Goal: Communication & Community: Answer question/provide support

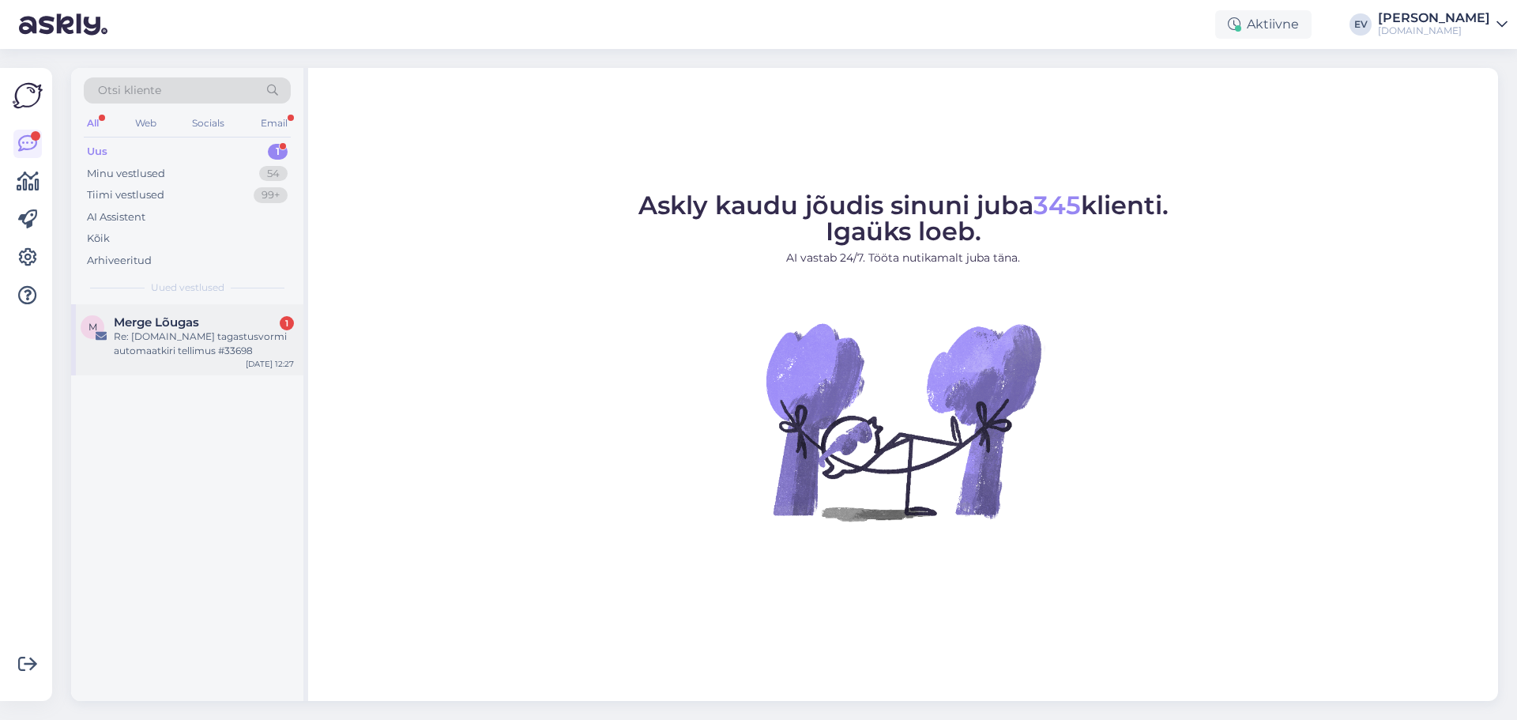
click at [203, 314] on div "M Merge Lõugas 1 Re: [DOMAIN_NAME] tagastusvormi automaatkiri tellimus #33698 […" at bounding box center [187, 339] width 232 height 71
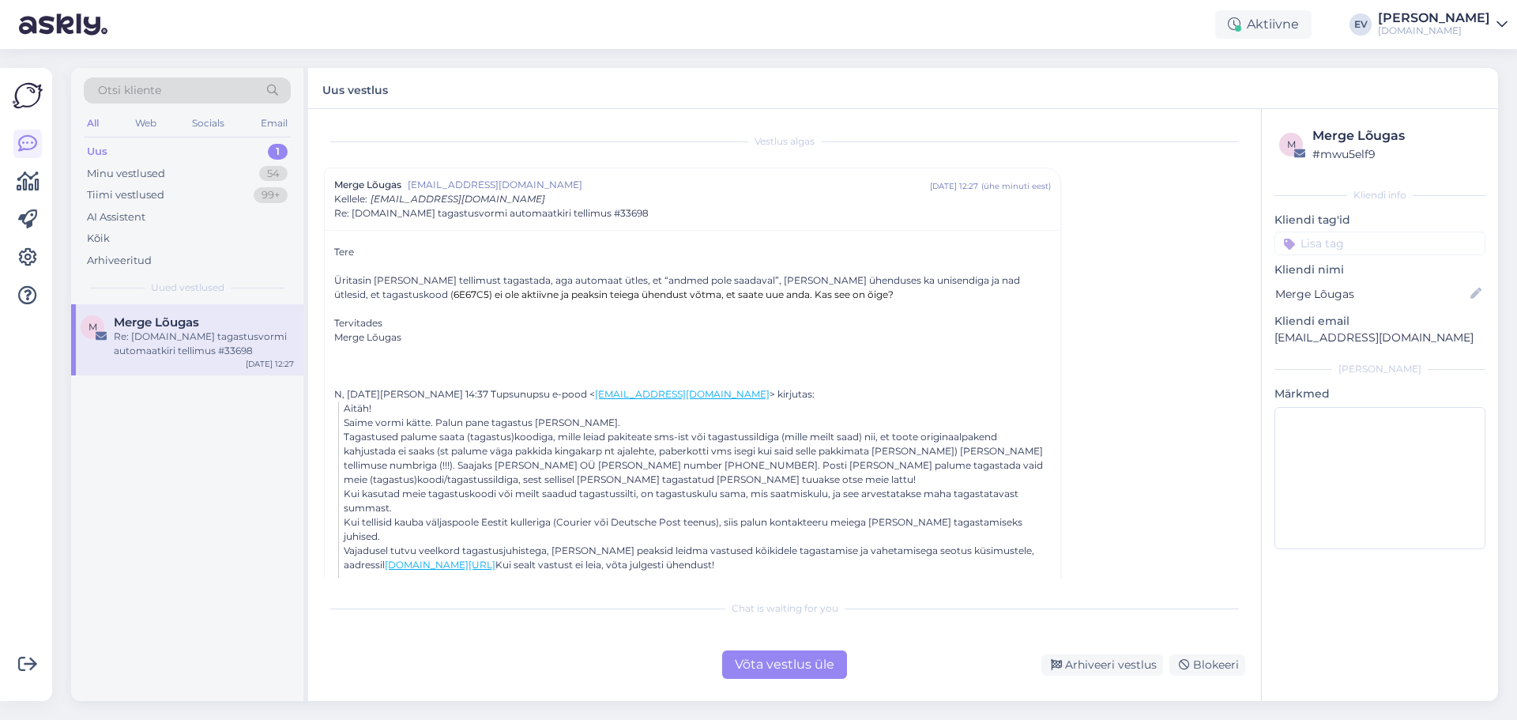
click at [814, 672] on div "Võta vestlus üle" at bounding box center [784, 664] width 125 height 28
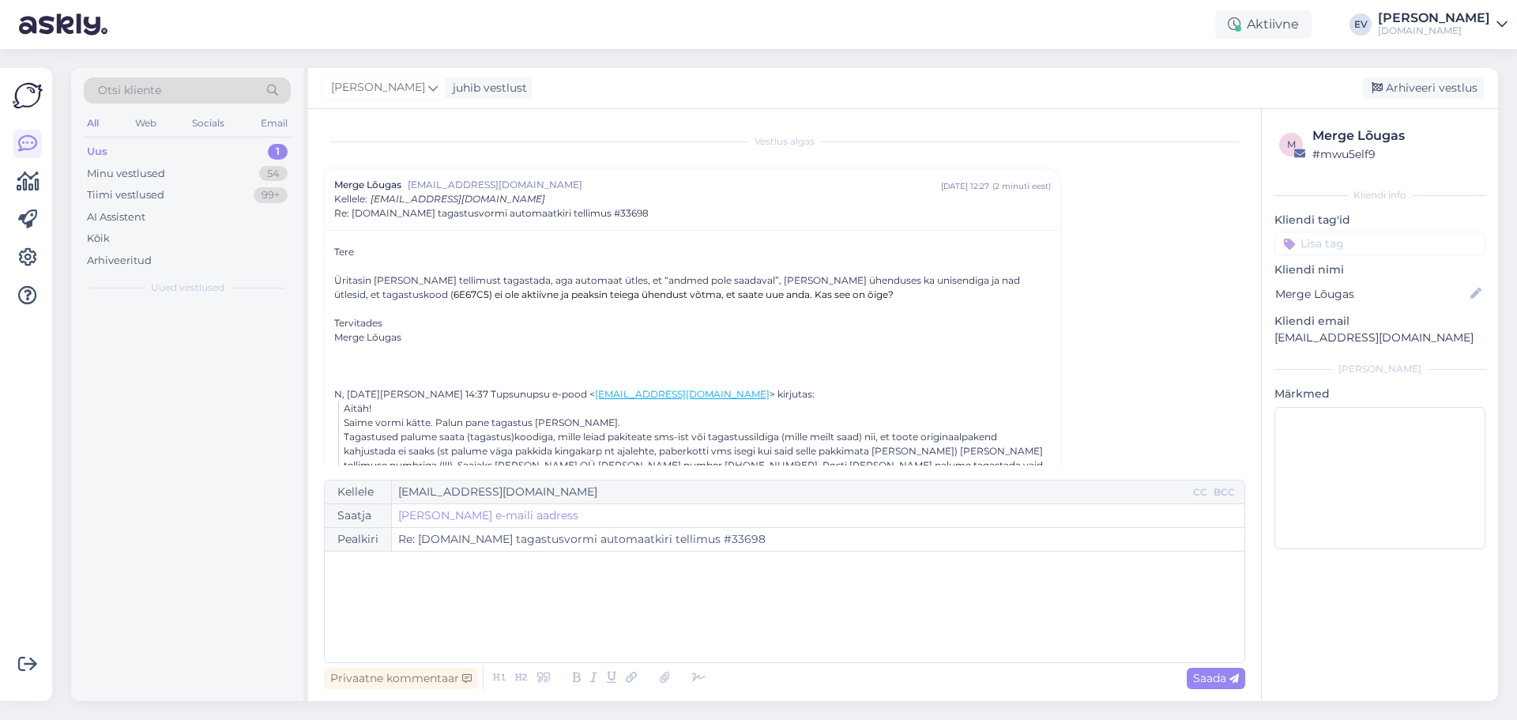
scroll to position [43, 0]
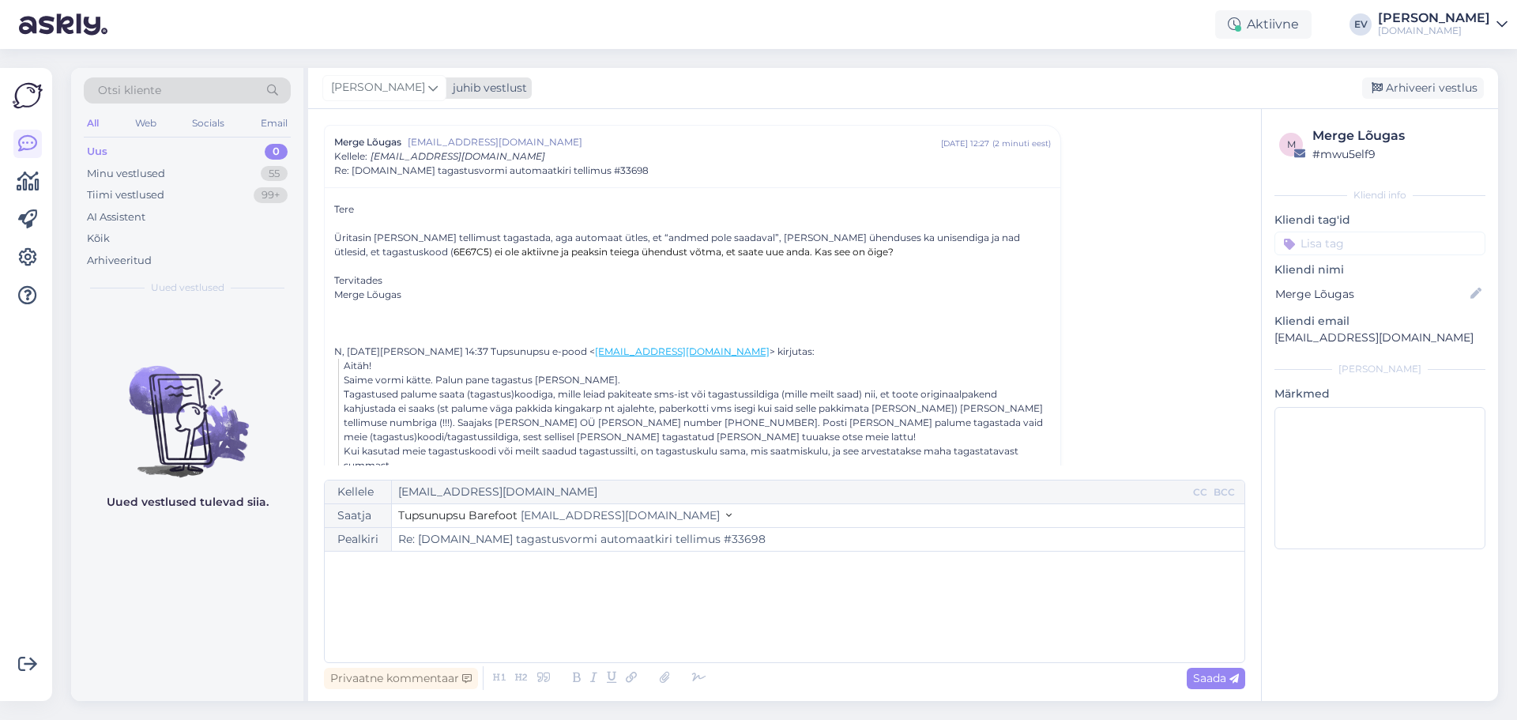
click at [428, 85] on icon at bounding box center [432, 87] width 9 height 17
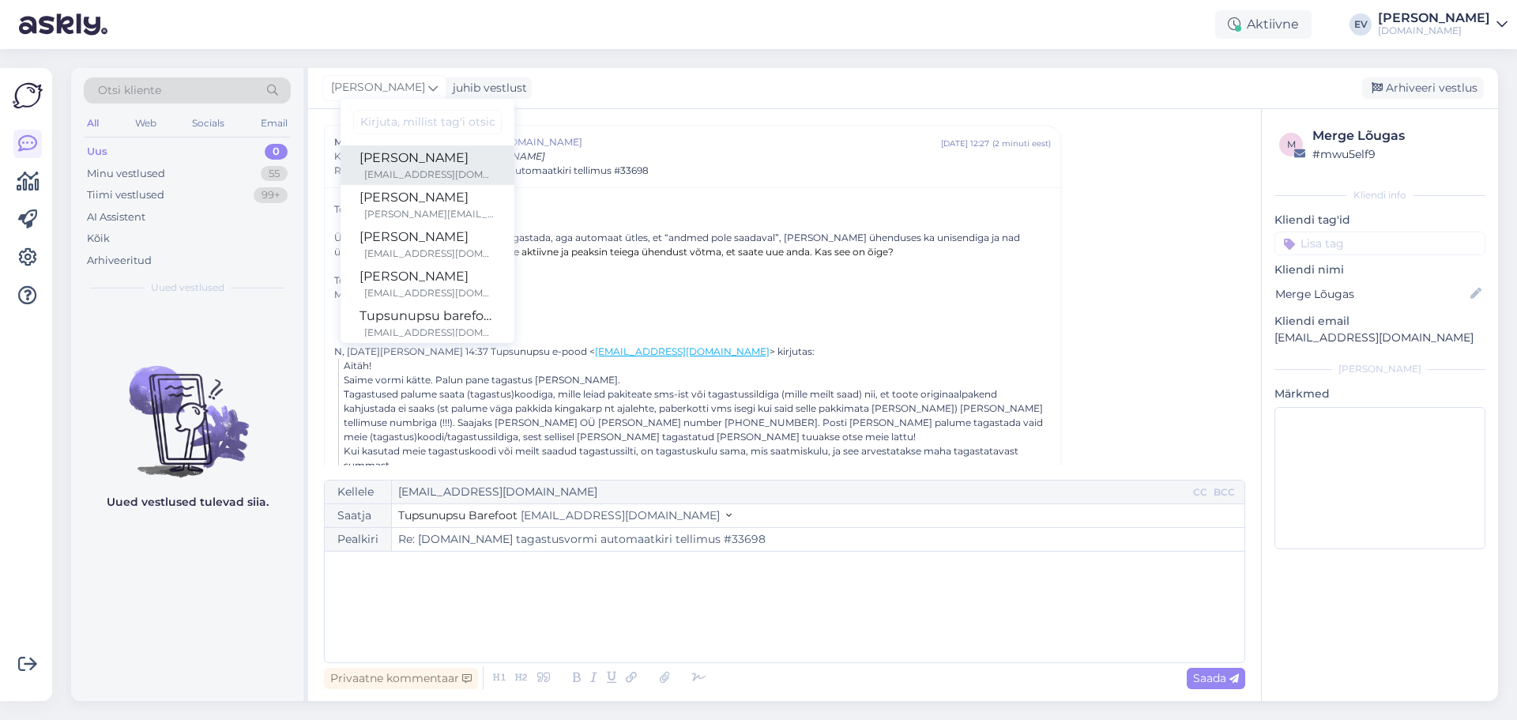
click at [416, 157] on div "[PERSON_NAME]" at bounding box center [428, 158] width 136 height 19
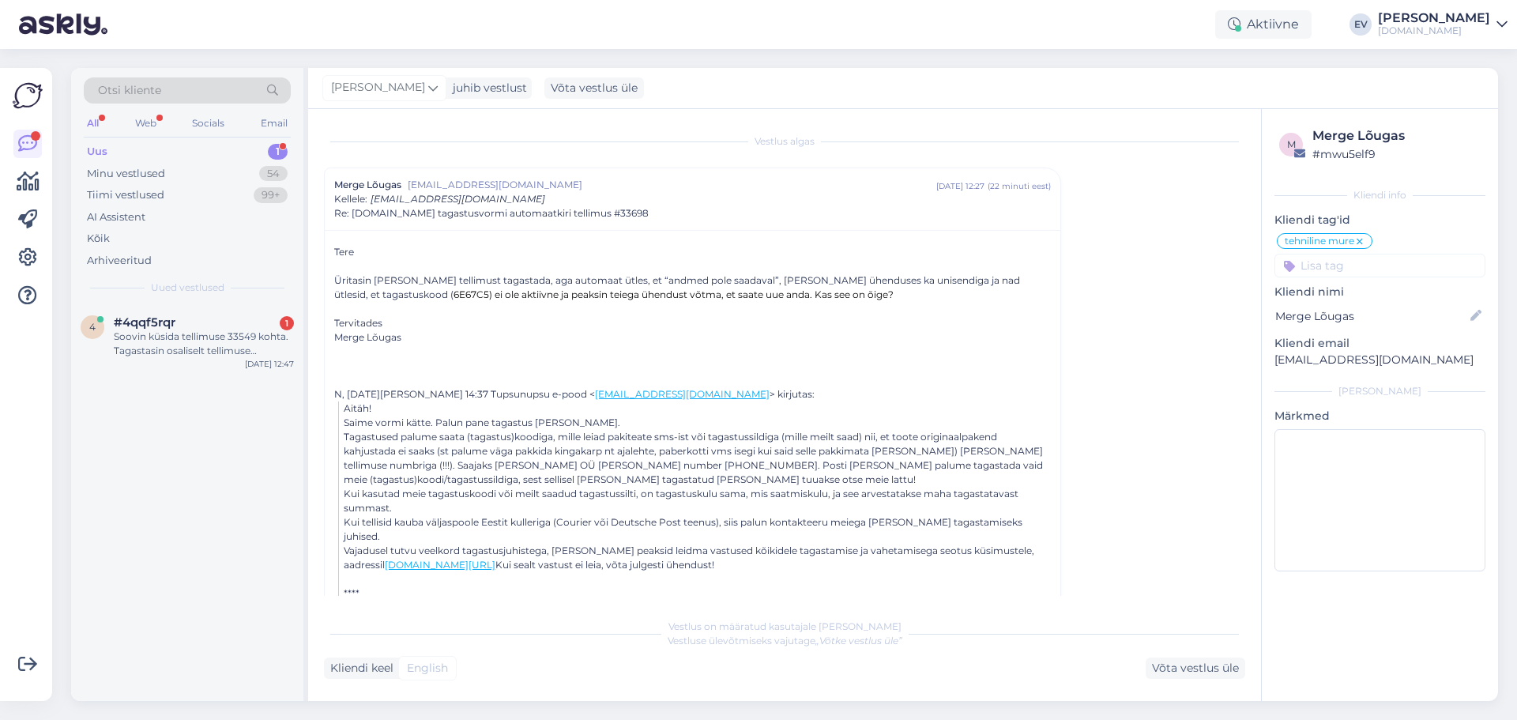
scroll to position [456, 0]
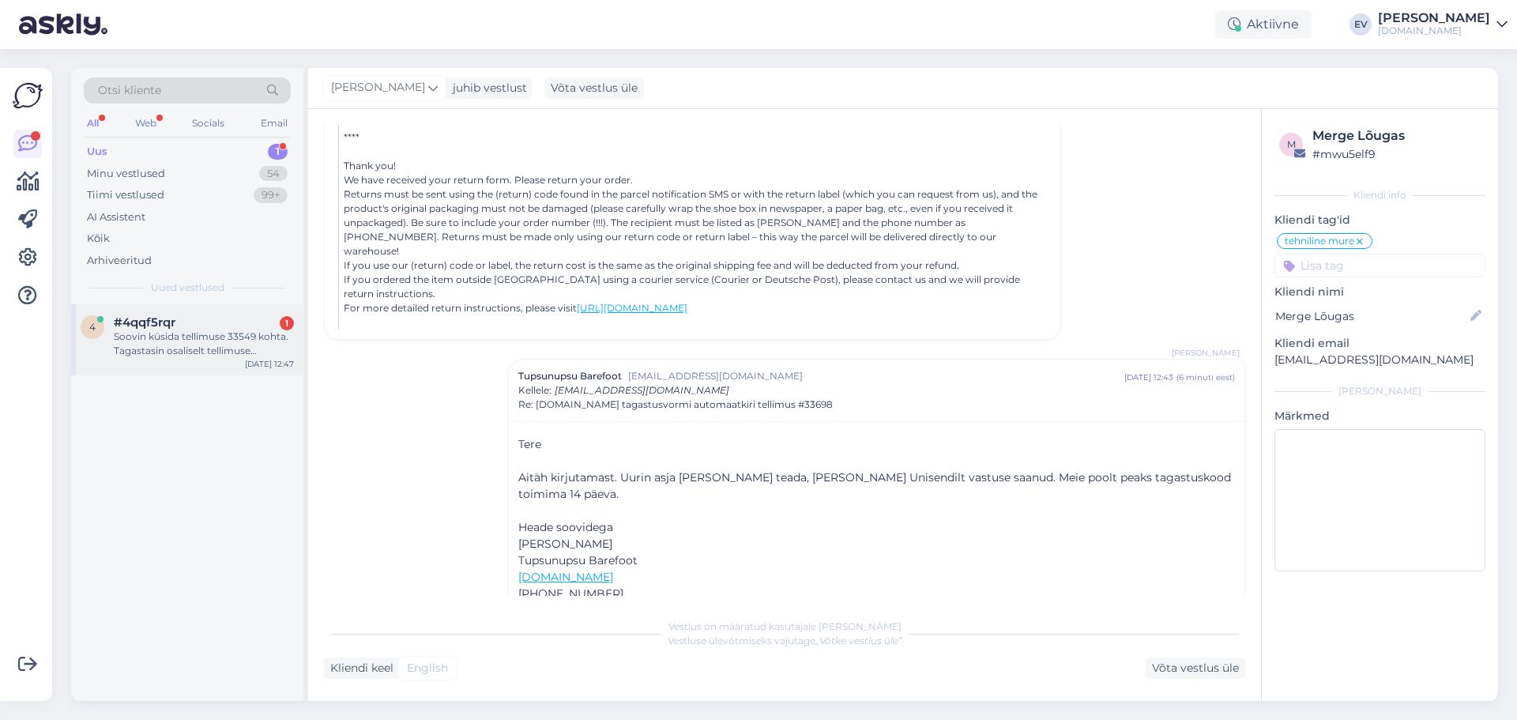
drag, startPoint x: 143, startPoint y: 345, endPoint x: 278, endPoint y: 348, distance: 135.2
click at [143, 345] on div "Soovin küsida tellimuse 33549 kohta. Tagastasin osaliselt tellimuse [PERSON_NAM…" at bounding box center [204, 344] width 180 height 28
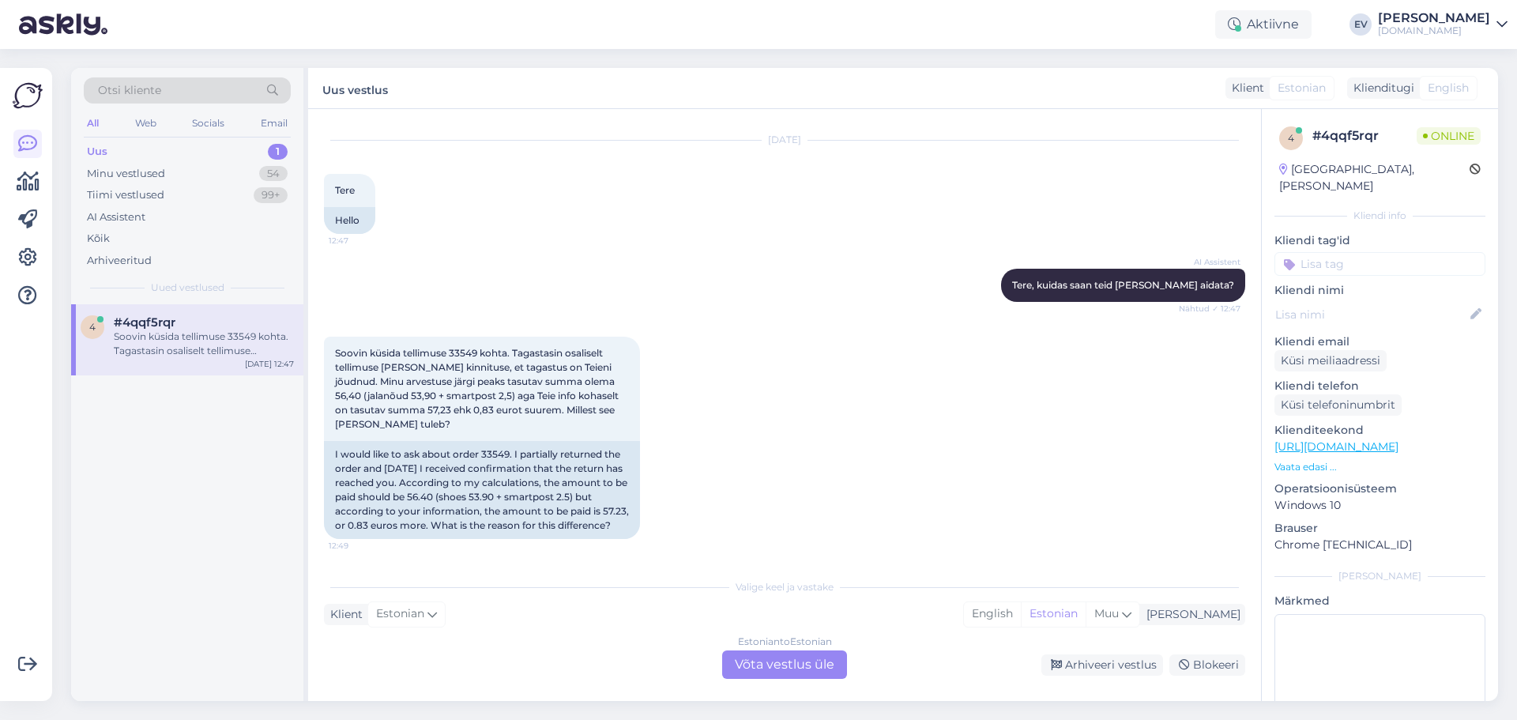
click at [785, 673] on div "Estonian to Estonian Võta vestlus üle" at bounding box center [784, 664] width 125 height 28
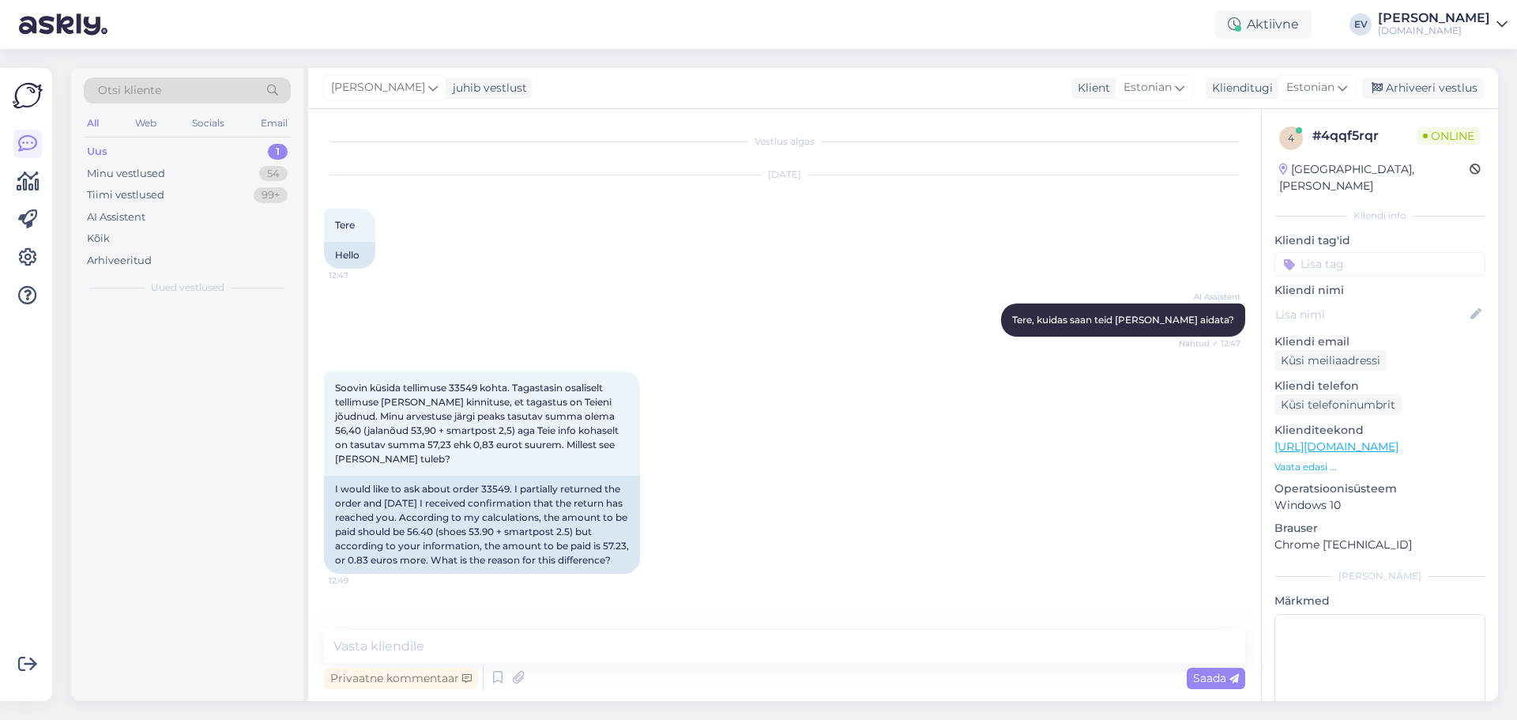
scroll to position [0, 0]
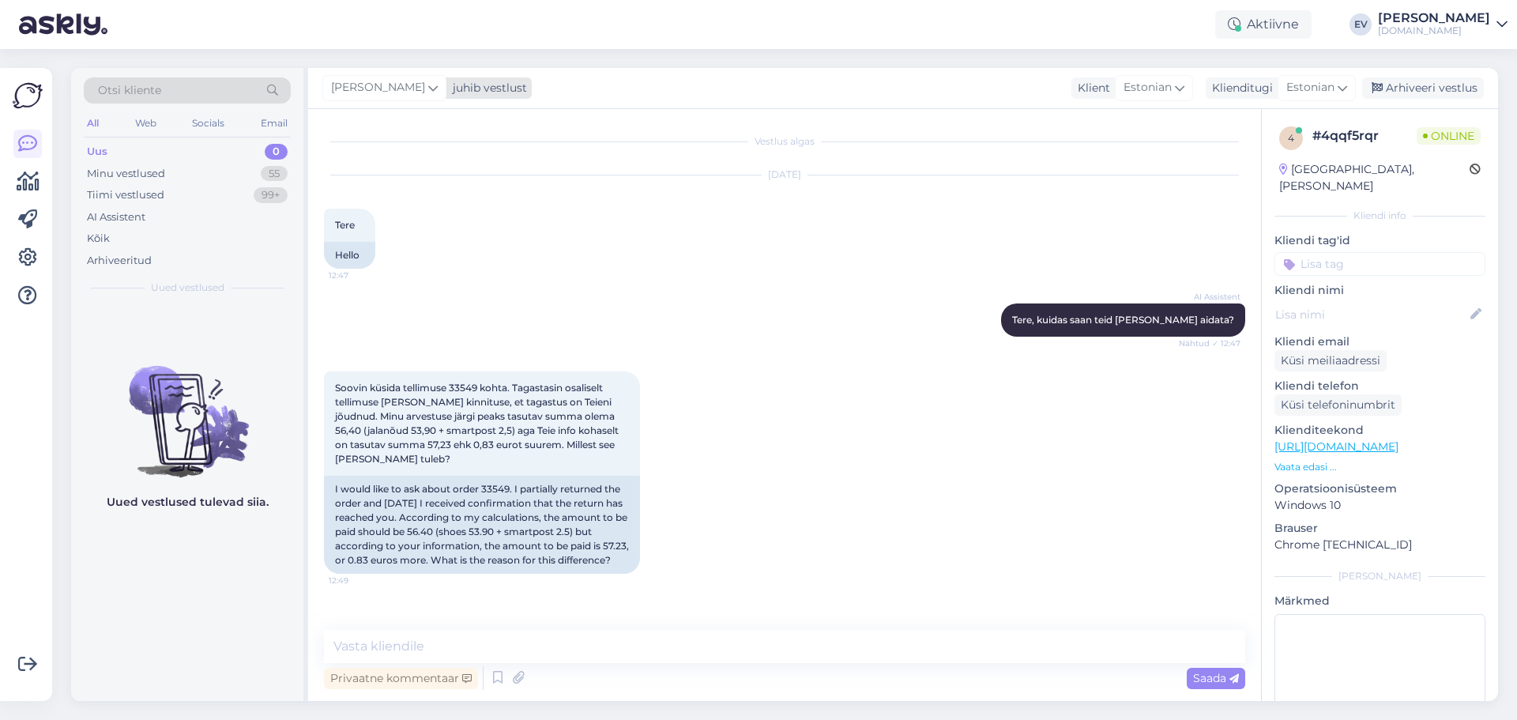
click at [405, 96] on span "[PERSON_NAME]" at bounding box center [378, 87] width 94 height 17
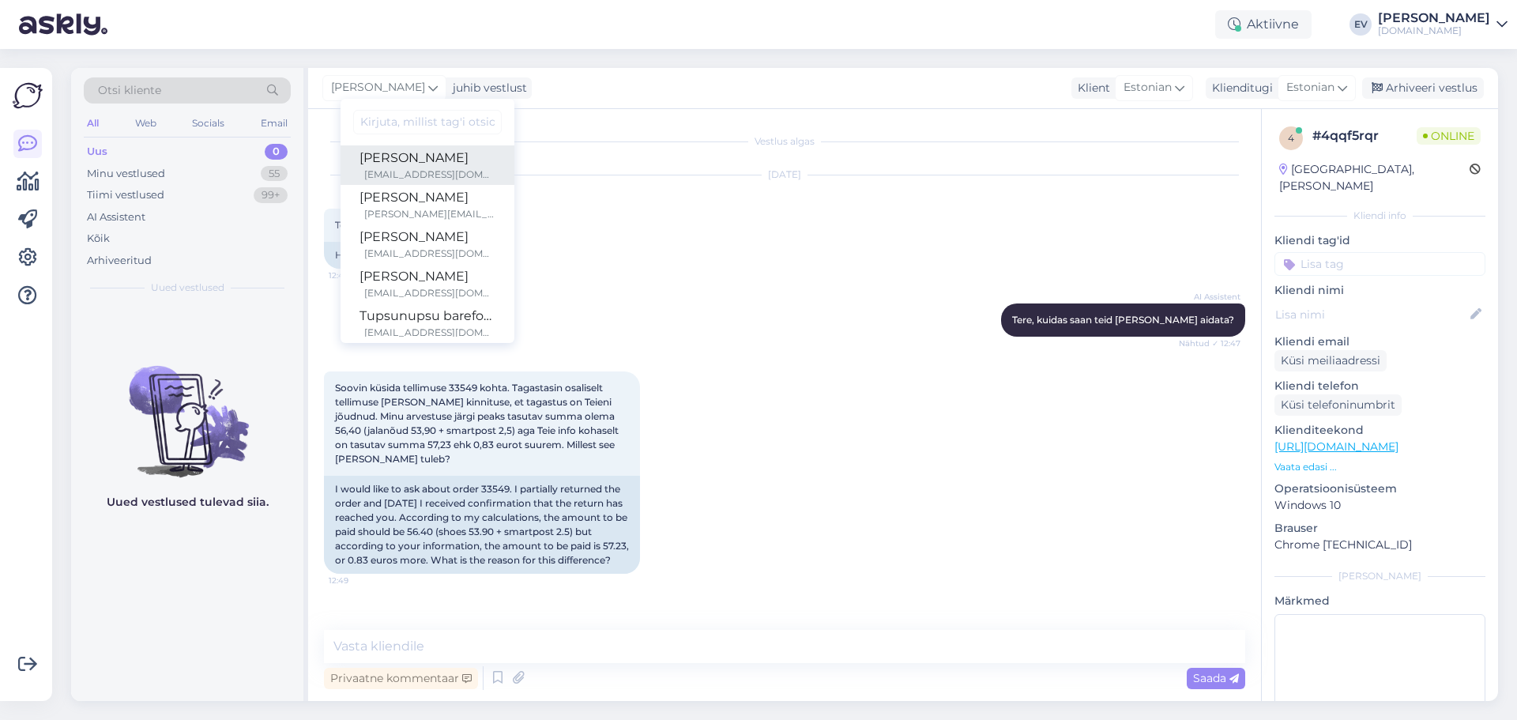
drag, startPoint x: 400, startPoint y: 166, endPoint x: 504, endPoint y: 247, distance: 131.8
click at [400, 166] on div "[PERSON_NAME]" at bounding box center [428, 158] width 136 height 19
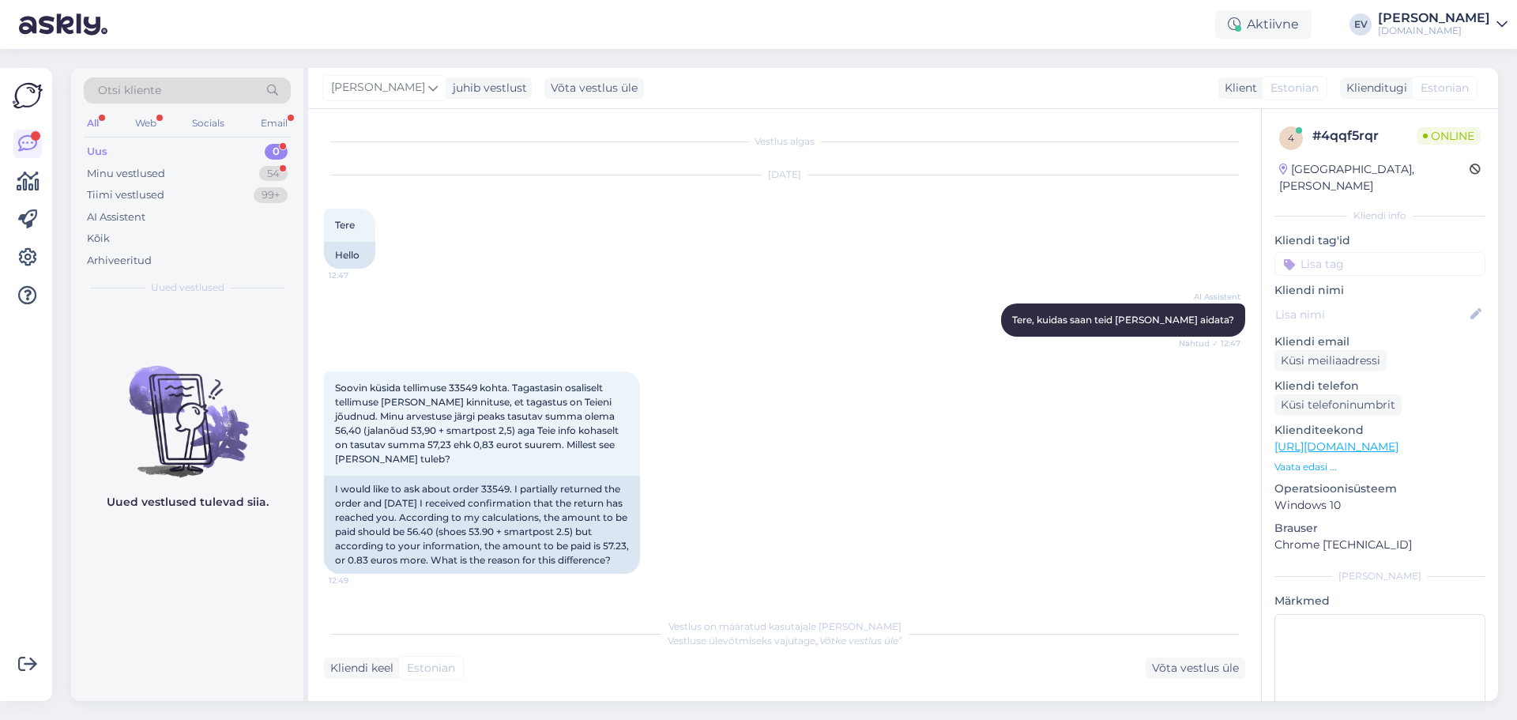
scroll to position [9, 0]
click at [212, 141] on div "Uus 0" at bounding box center [187, 152] width 207 height 22
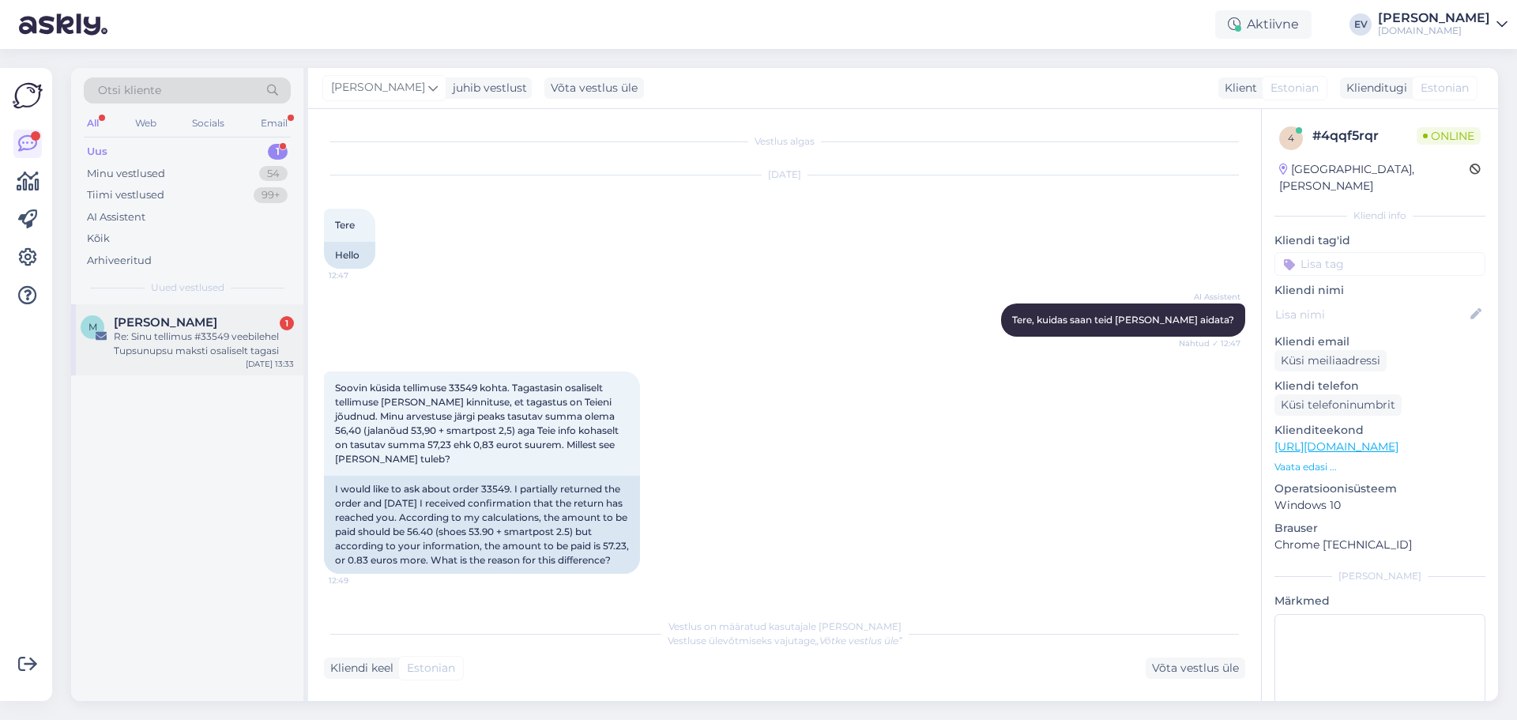
click at [226, 336] on div "Re: Sinu tellimus #33549 veebilehel Tupsunupsu maksti osaliselt tagasi" at bounding box center [204, 344] width 180 height 28
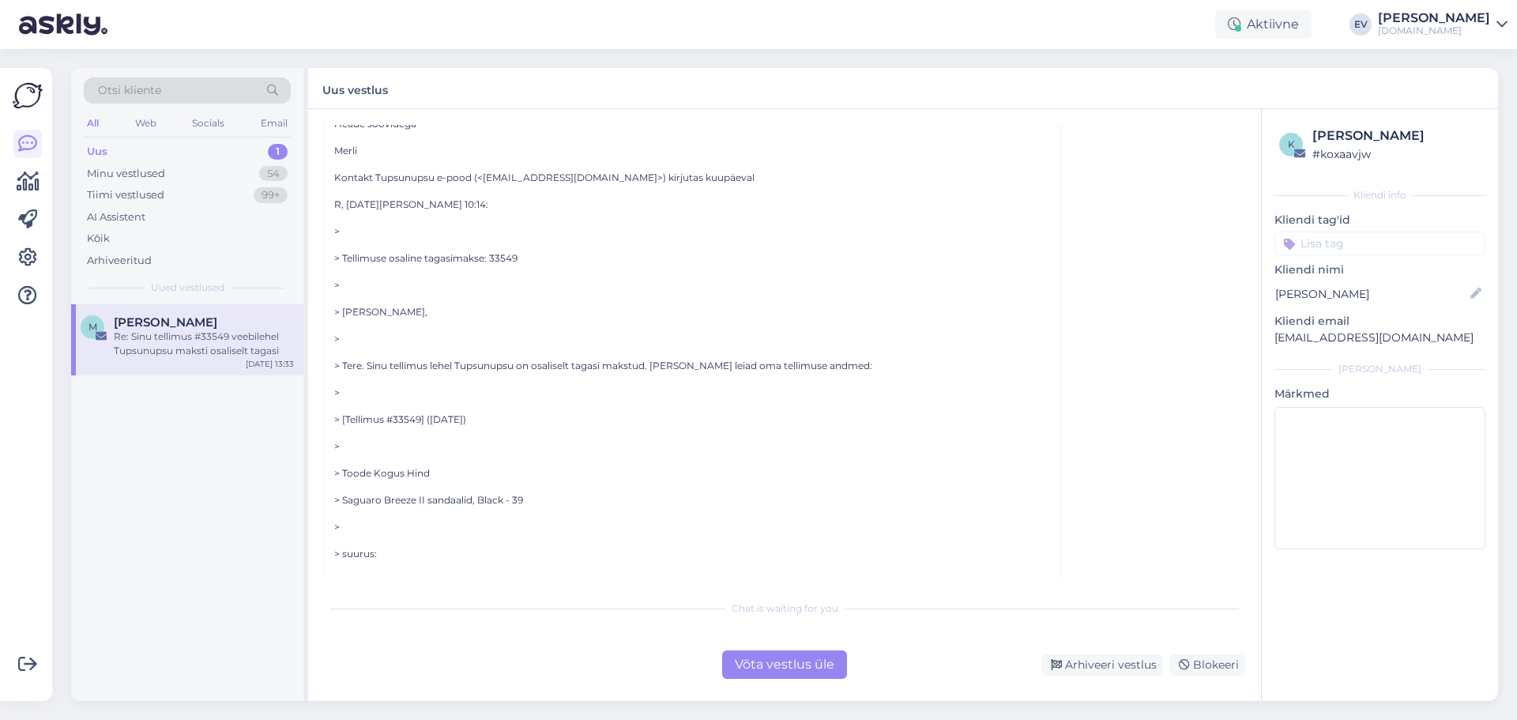
scroll to position [0, 0]
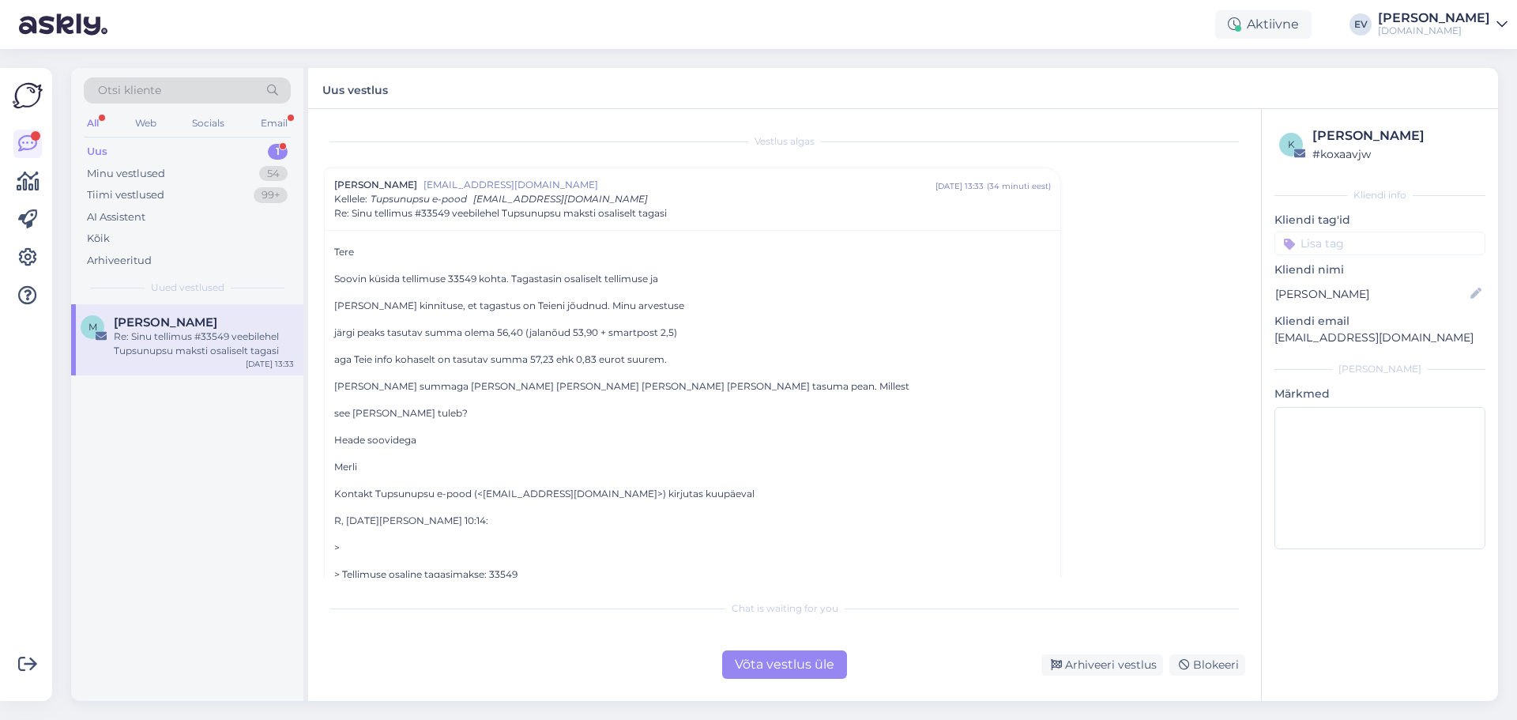
click at [144, 150] on div "Uus 1" at bounding box center [187, 152] width 207 height 22
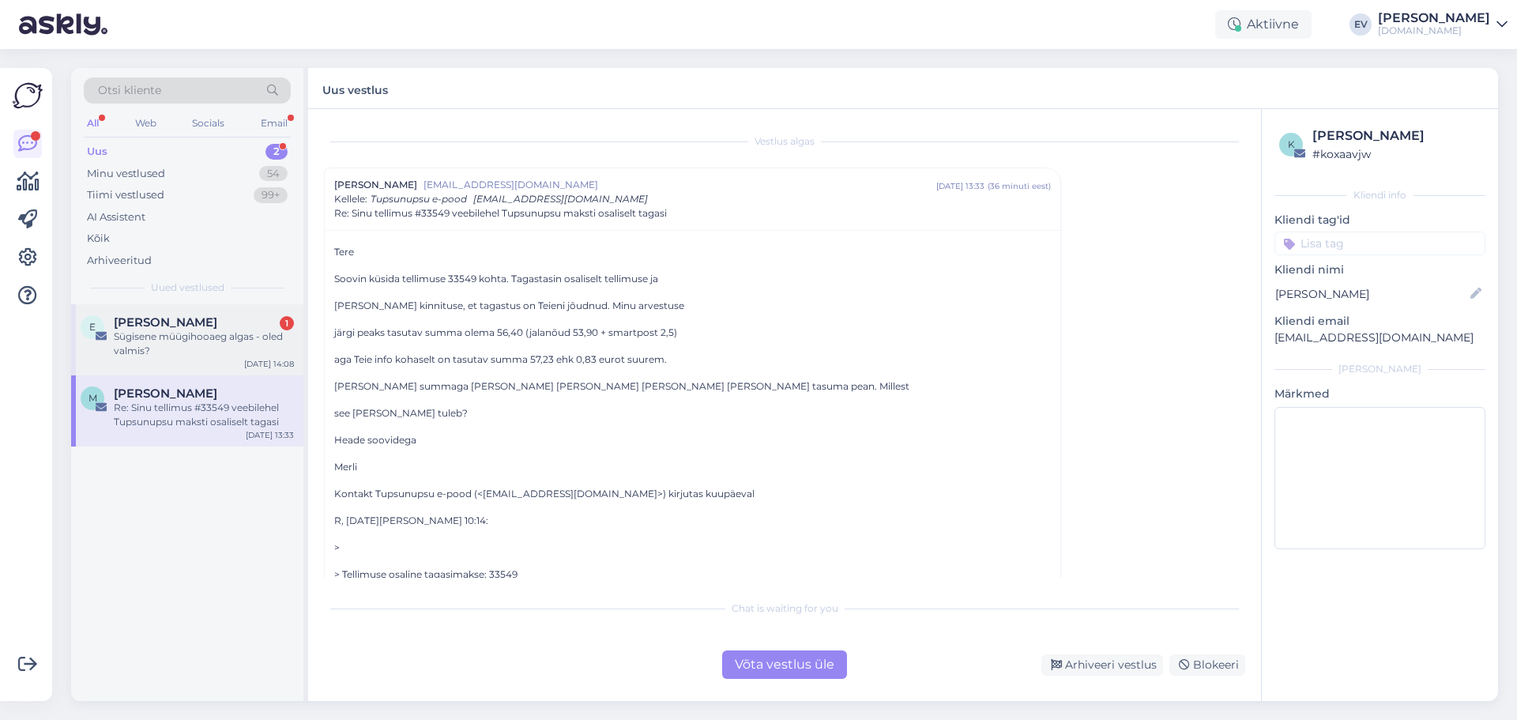
click at [190, 341] on div "Sügisene müügihooaeg algas - oled valmis?" at bounding box center [204, 344] width 180 height 28
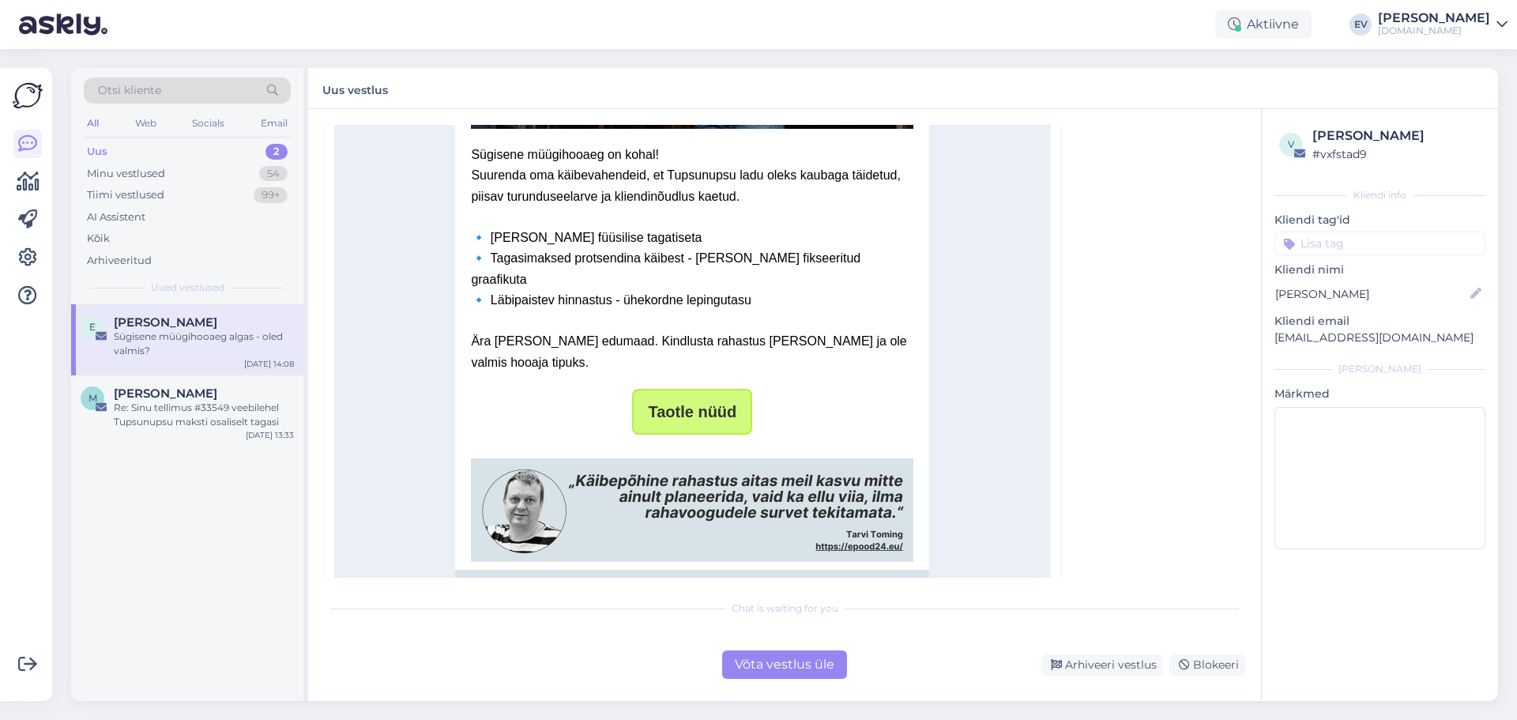
scroll to position [523, 0]
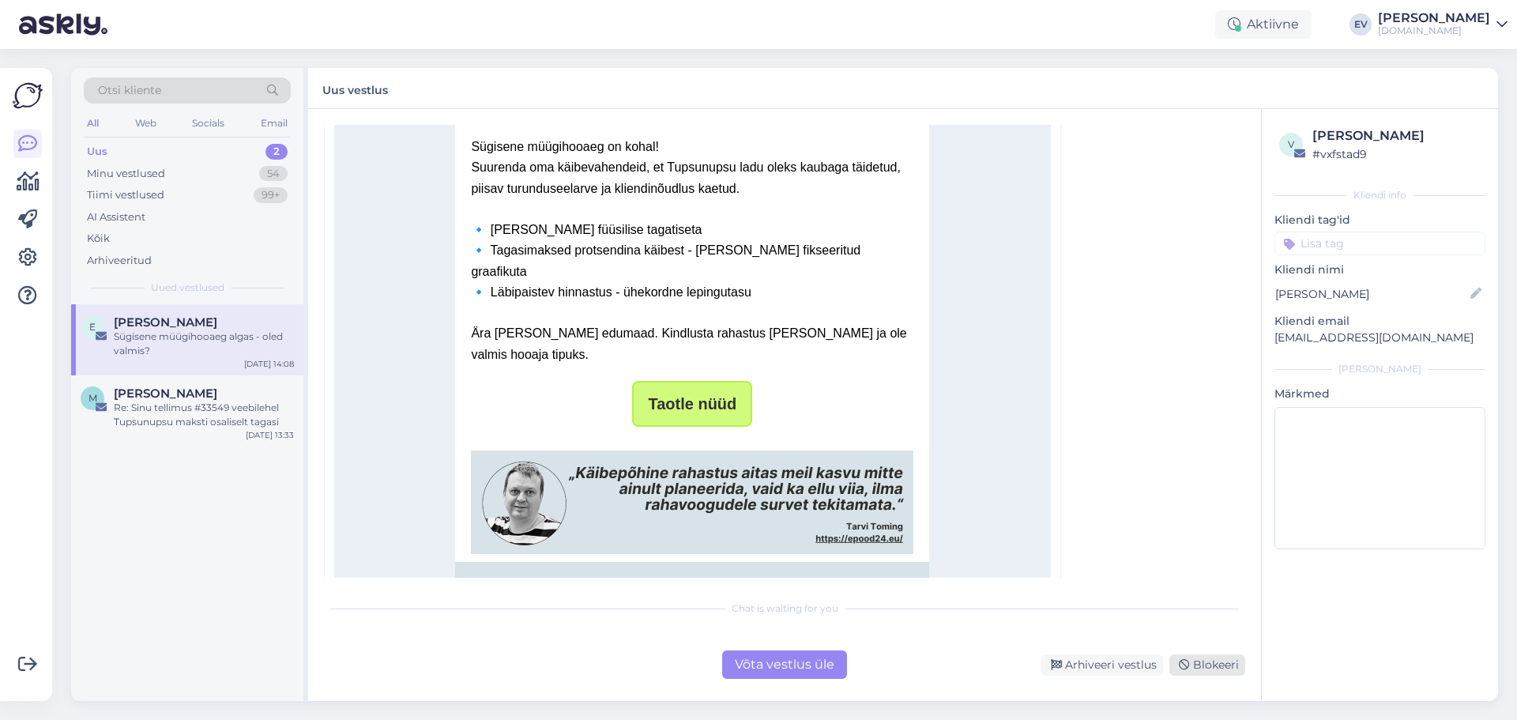
click at [1196, 660] on div "Blokeeri" at bounding box center [1208, 664] width 76 height 21
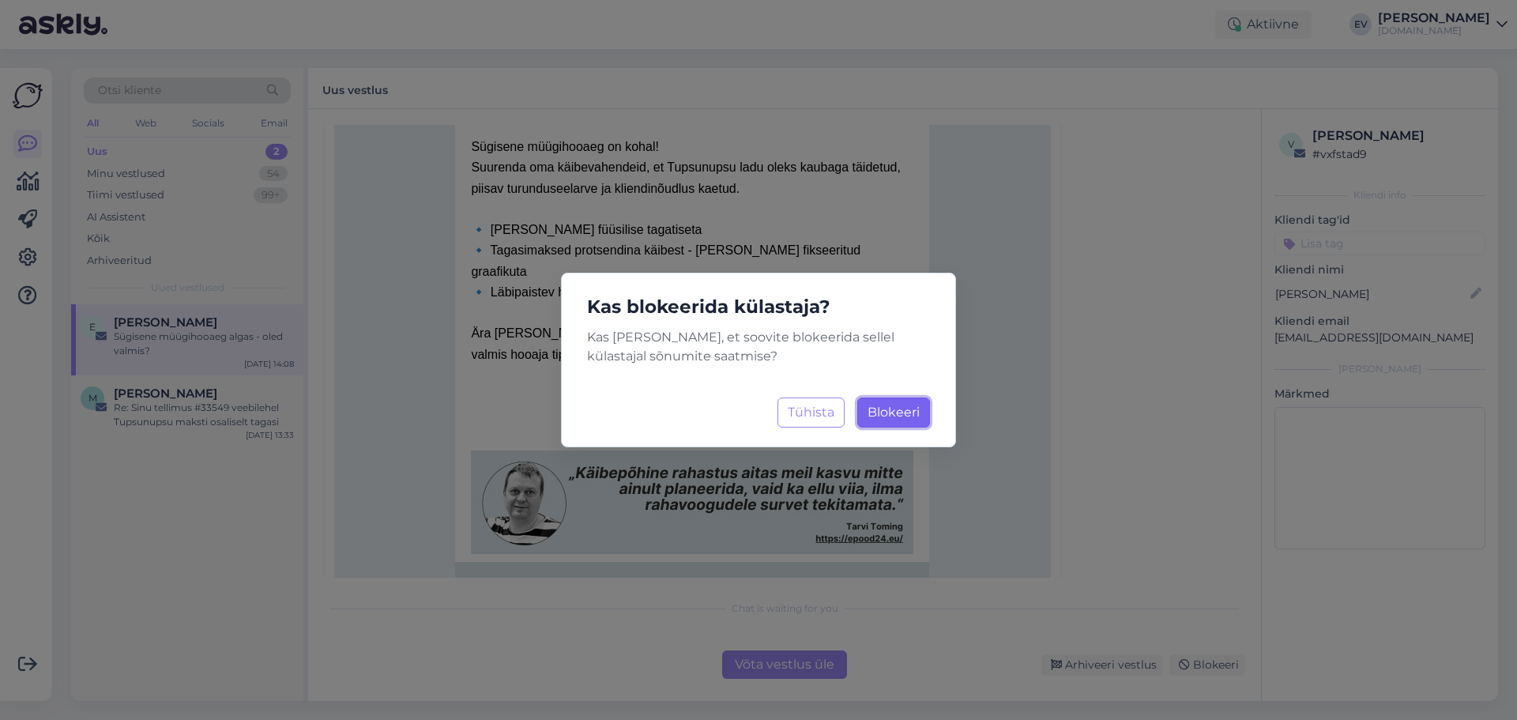
click at [876, 413] on span "Blokeeri" at bounding box center [894, 412] width 52 height 15
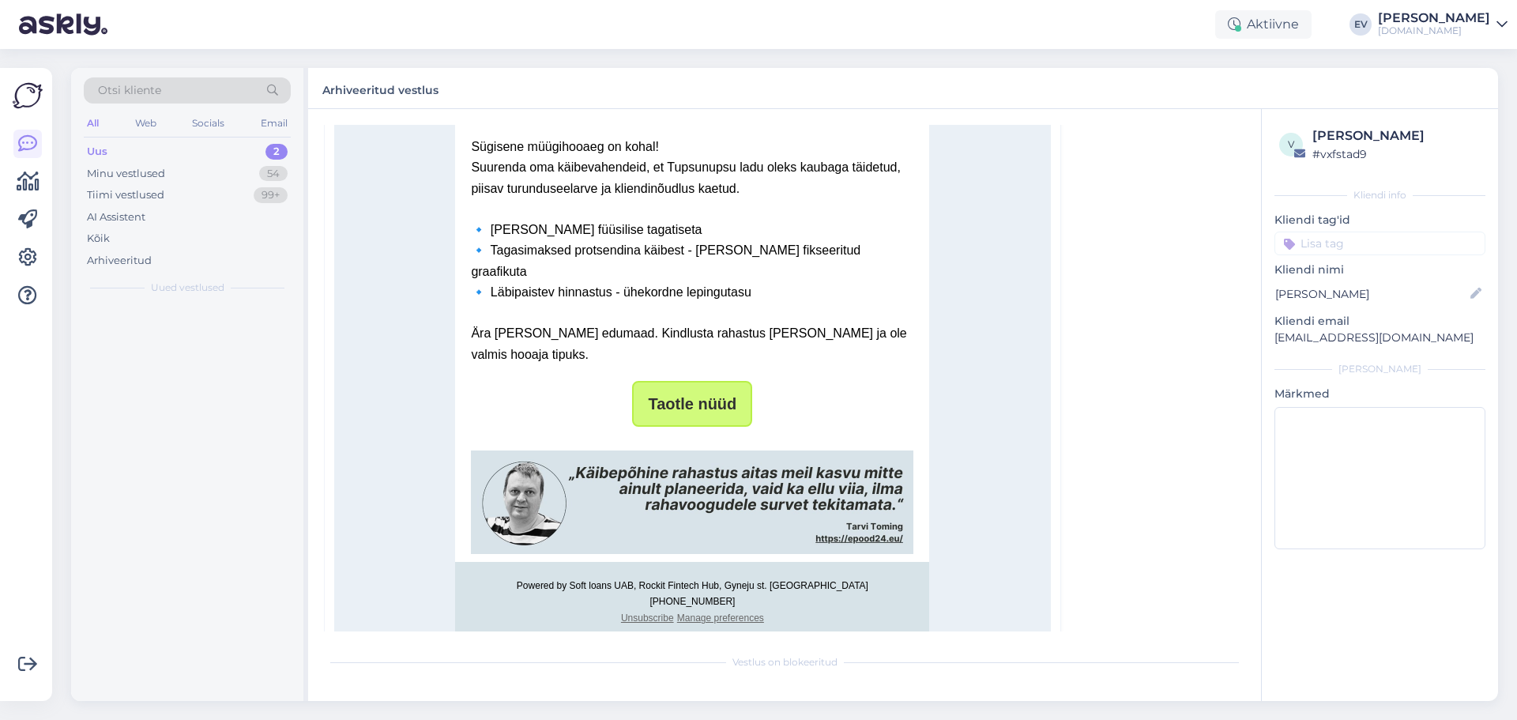
scroll to position [43, 0]
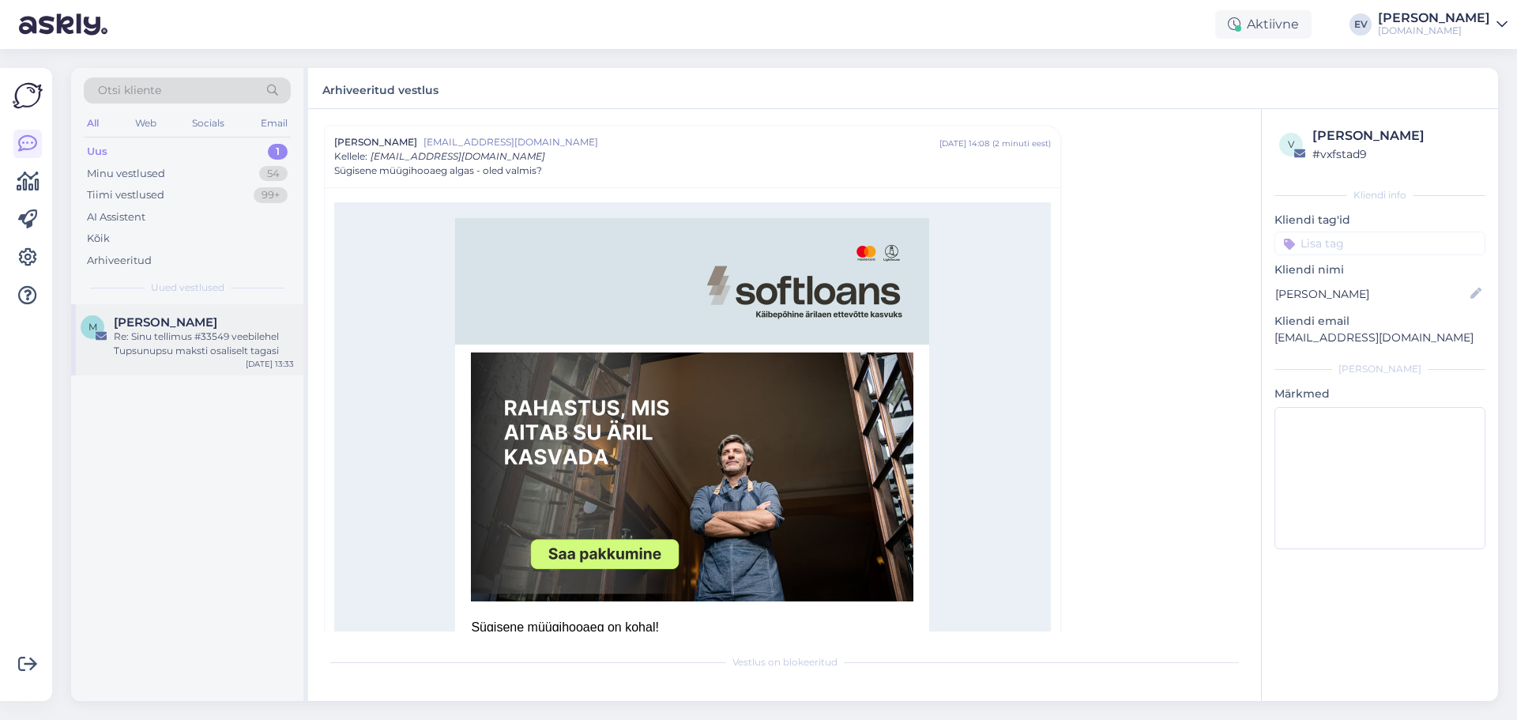
click at [247, 325] on div "[PERSON_NAME]" at bounding box center [204, 322] width 180 height 14
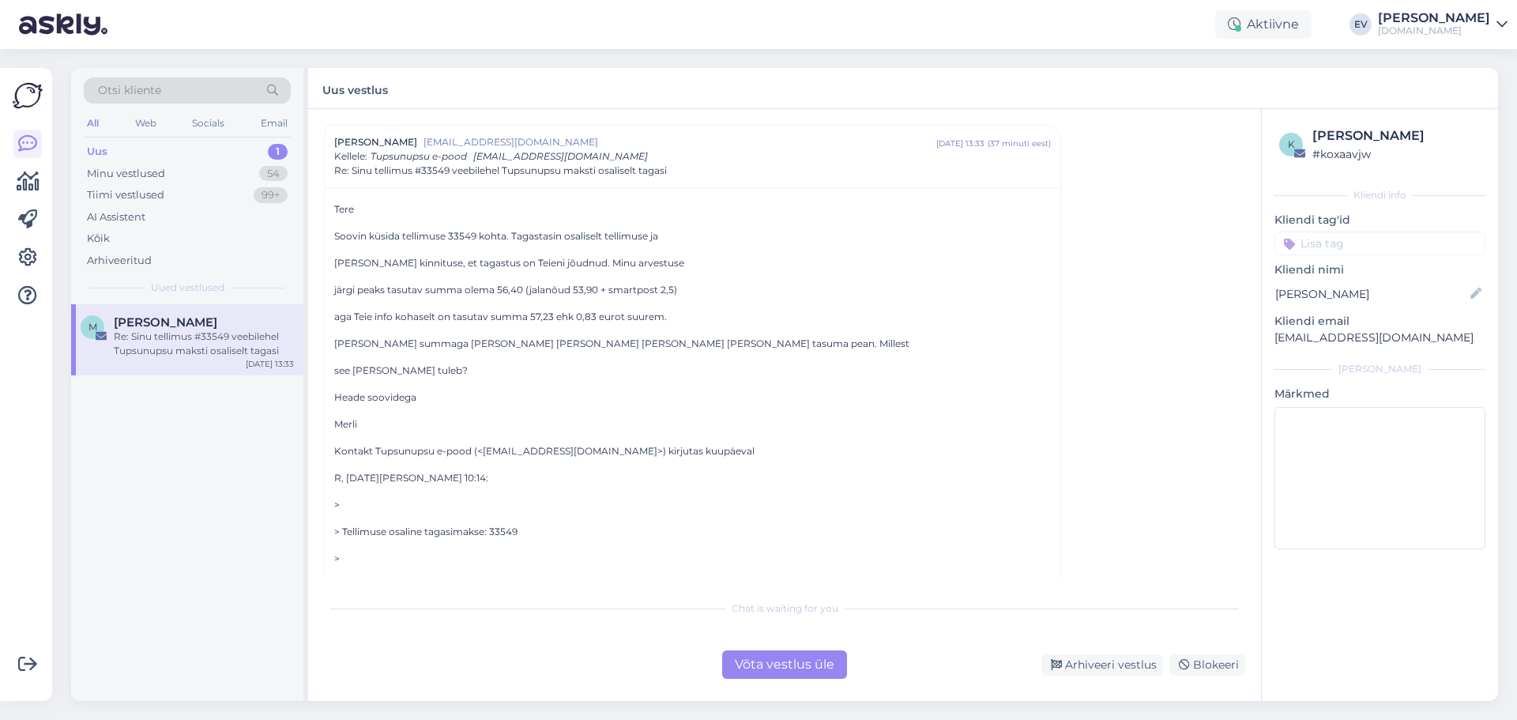
click at [146, 145] on div "Uus 1" at bounding box center [187, 152] width 207 height 22
type textarea "vastatud"
